Goal: Information Seeking & Learning: Learn about a topic

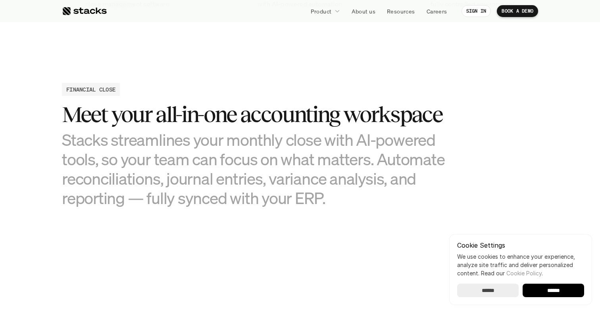
scroll to position [760, 0]
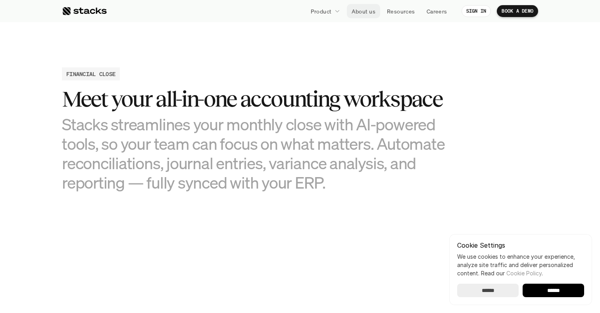
click at [358, 12] on p "About us" at bounding box center [363, 11] width 24 height 8
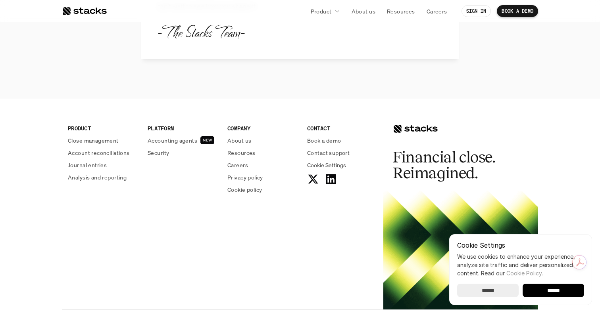
scroll to position [938, 0]
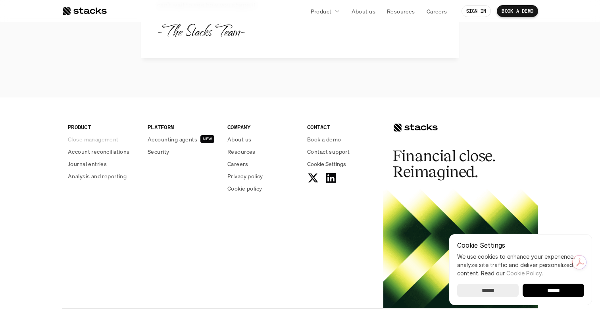
click at [89, 141] on p "Close management" at bounding box center [93, 139] width 51 height 8
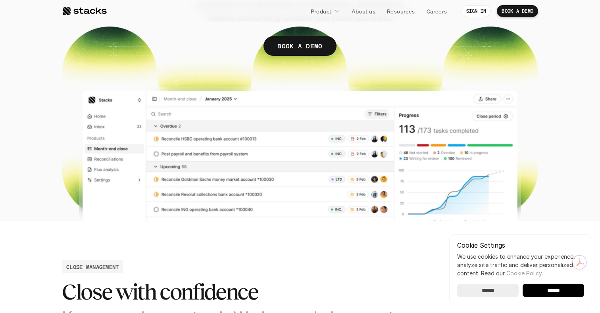
scroll to position [167, 0]
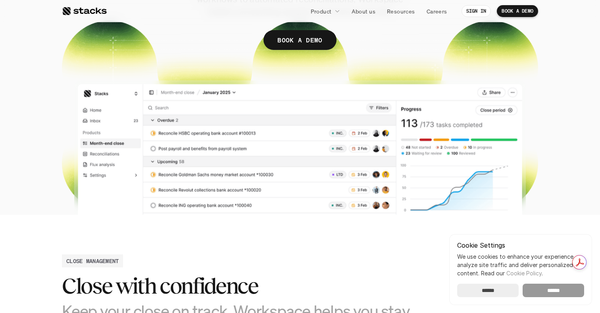
click at [559, 294] on input "******" at bounding box center [552, 290] width 61 height 13
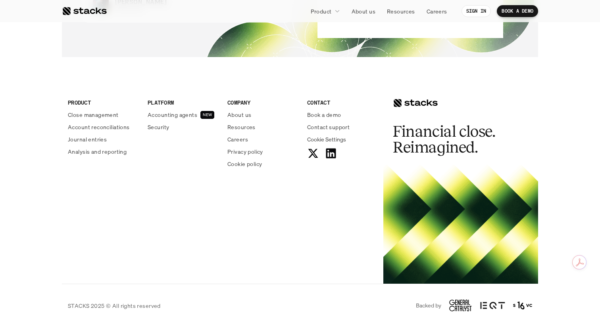
scroll to position [1746, 0]
click at [111, 130] on p "Account reconciliations" at bounding box center [99, 127] width 62 height 8
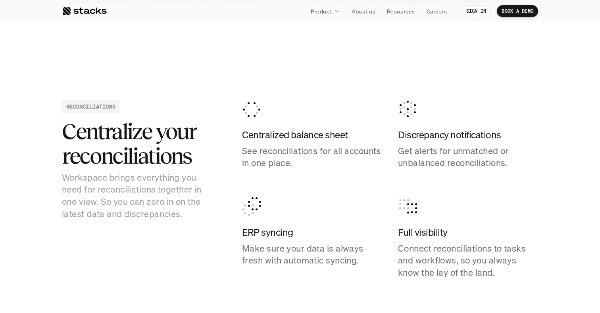
scroll to position [757, 0]
